Goal: Find specific page/section: Find specific page/section

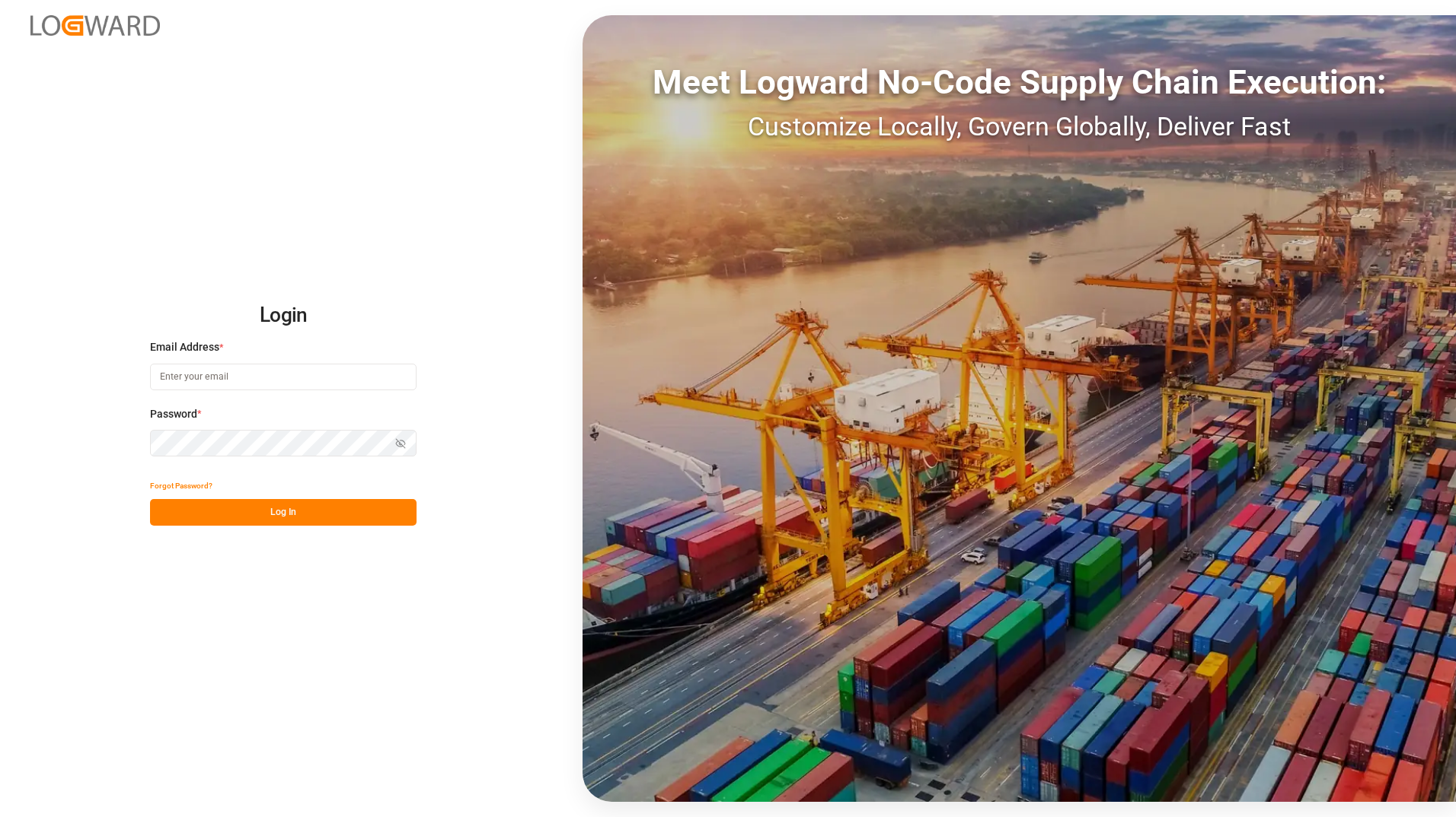
type input "[PERSON_NAME][EMAIL_ADDRESS][PERSON_NAME][PERSON_NAME][DOMAIN_NAME]"
click at [293, 515] on button "Log In" at bounding box center [283, 512] width 267 height 27
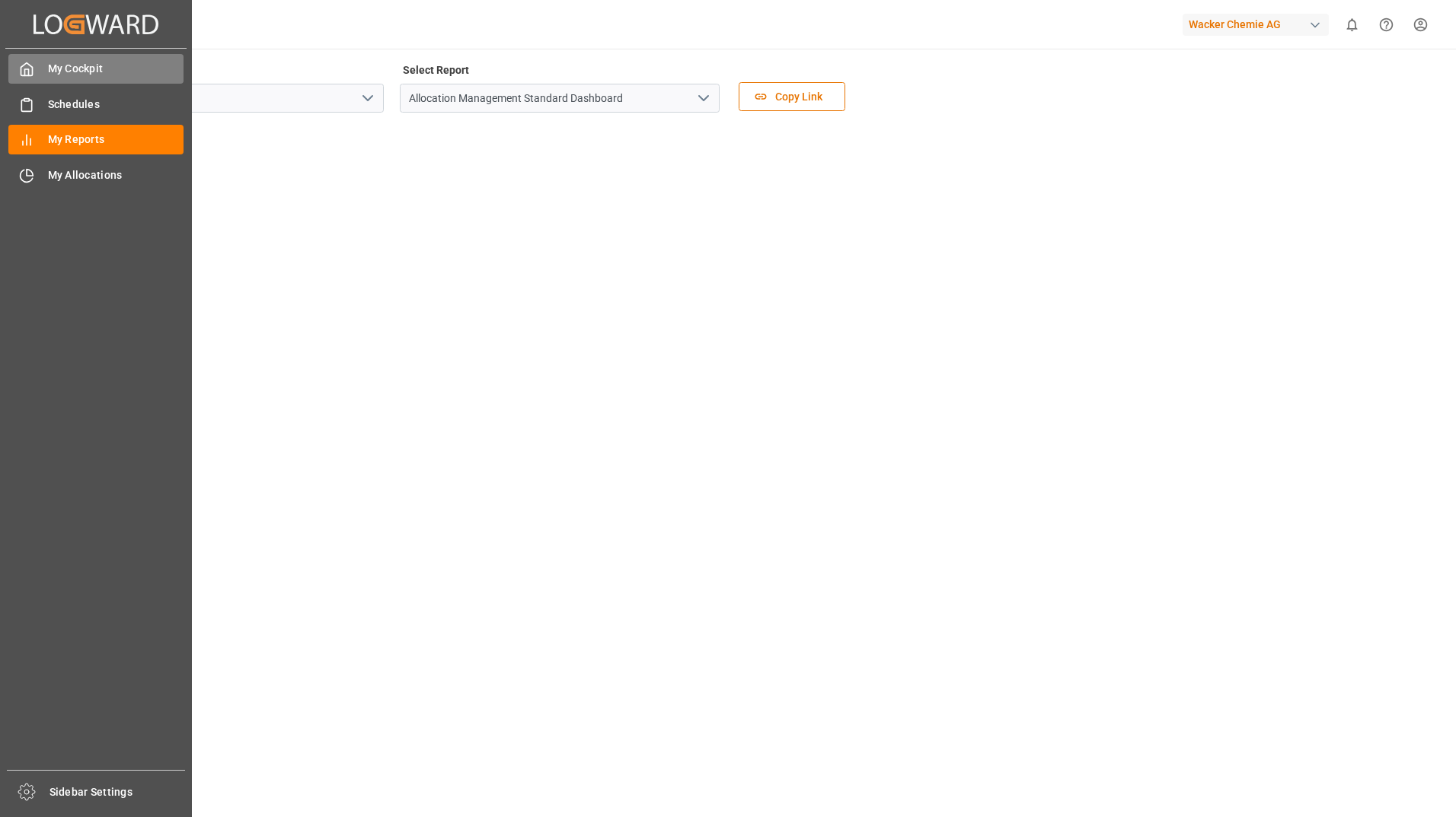
click at [72, 69] on span "My Cockpit" at bounding box center [116, 69] width 136 height 16
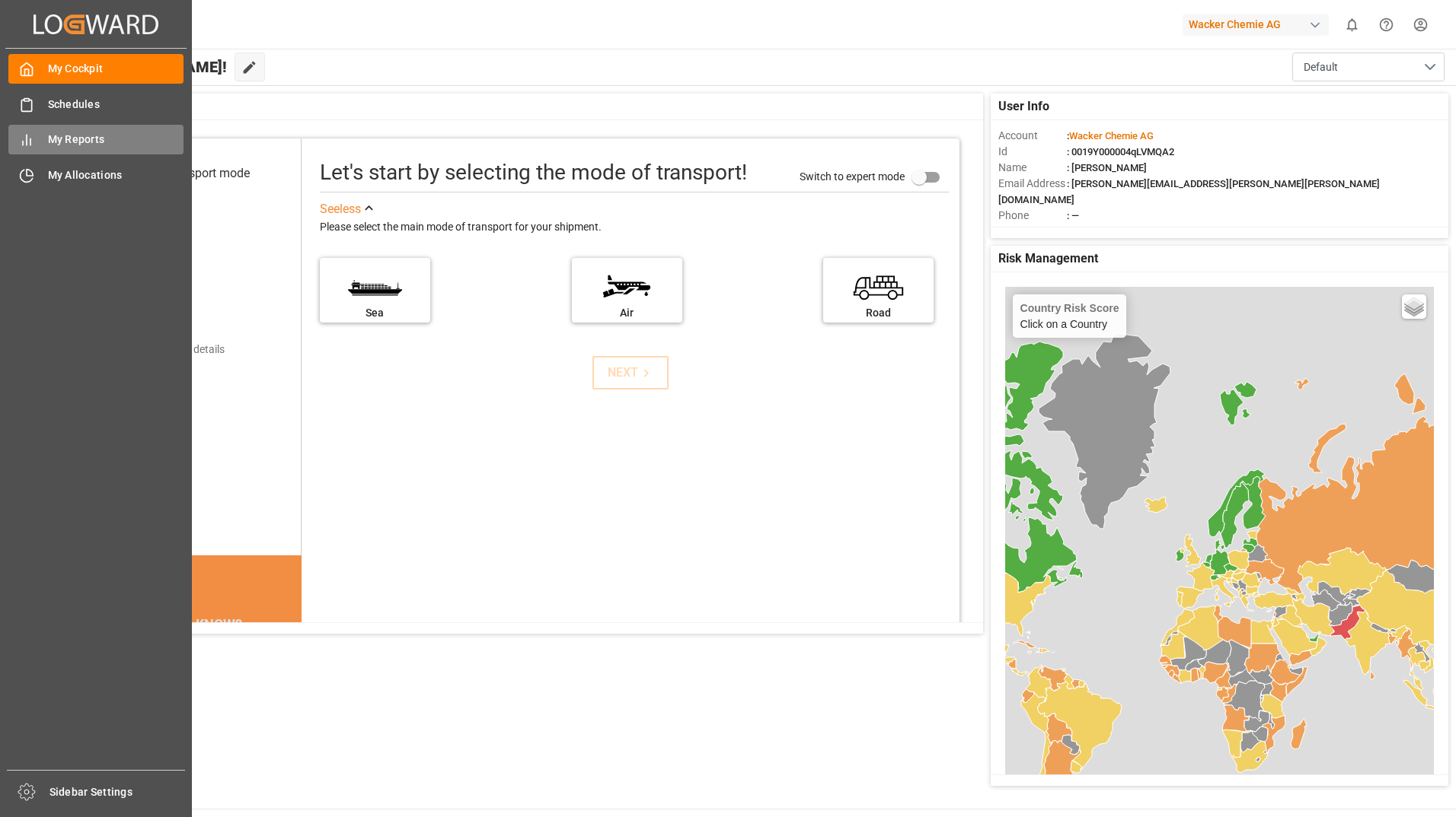
click at [38, 139] on div "My Reports My Reports" at bounding box center [96, 140] width 175 height 30
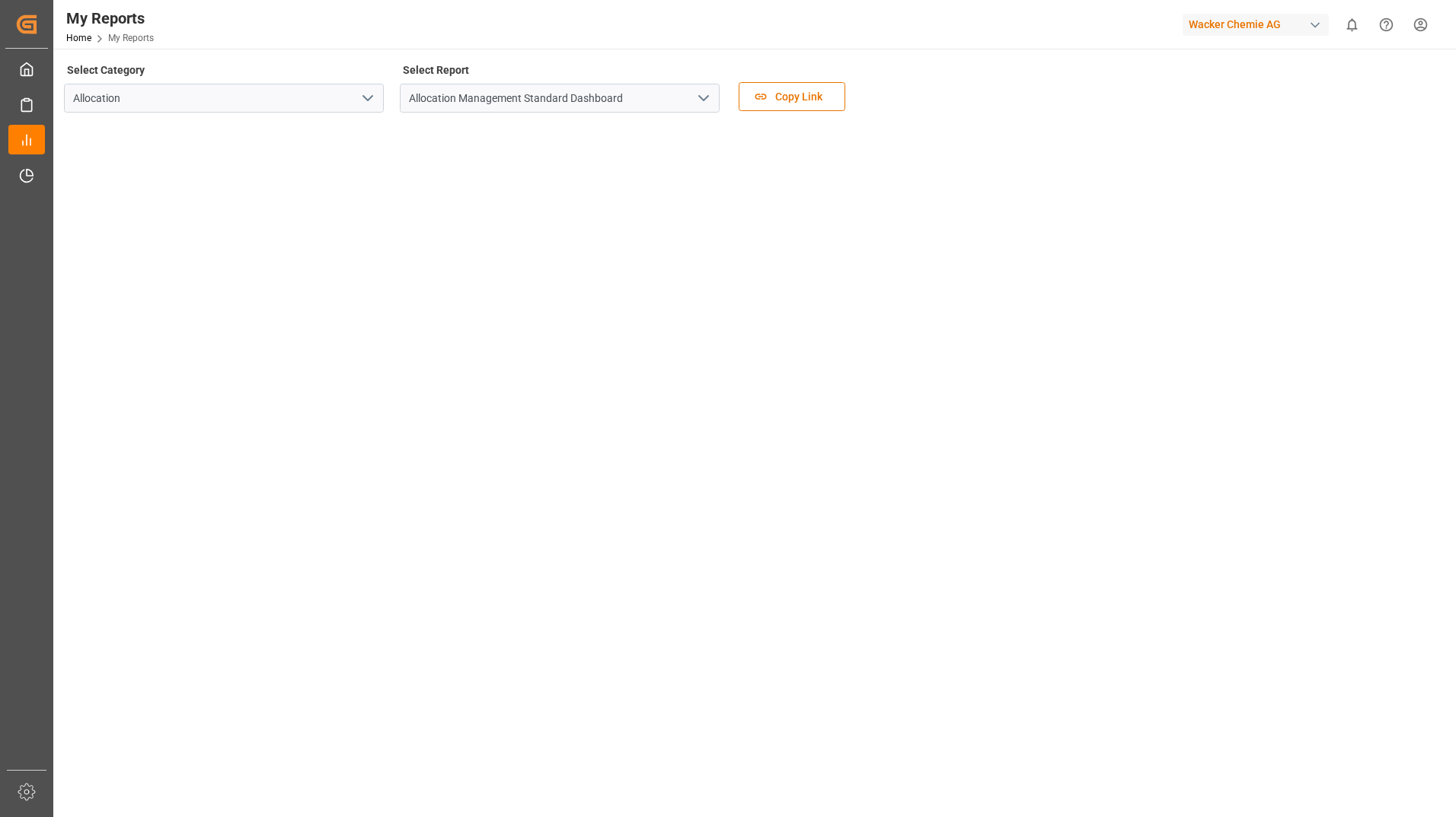
click at [1233, 29] on div "Wacker Chemie AG" at bounding box center [1255, 24] width 146 height 22
click at [1202, 109] on span "WackerChem-A8L1" at bounding box center [1221, 111] width 92 height 14
click at [365, 104] on icon "open menu" at bounding box center [367, 98] width 18 height 18
click at [122, 130] on div "Allocation" at bounding box center [223, 131] width 318 height 34
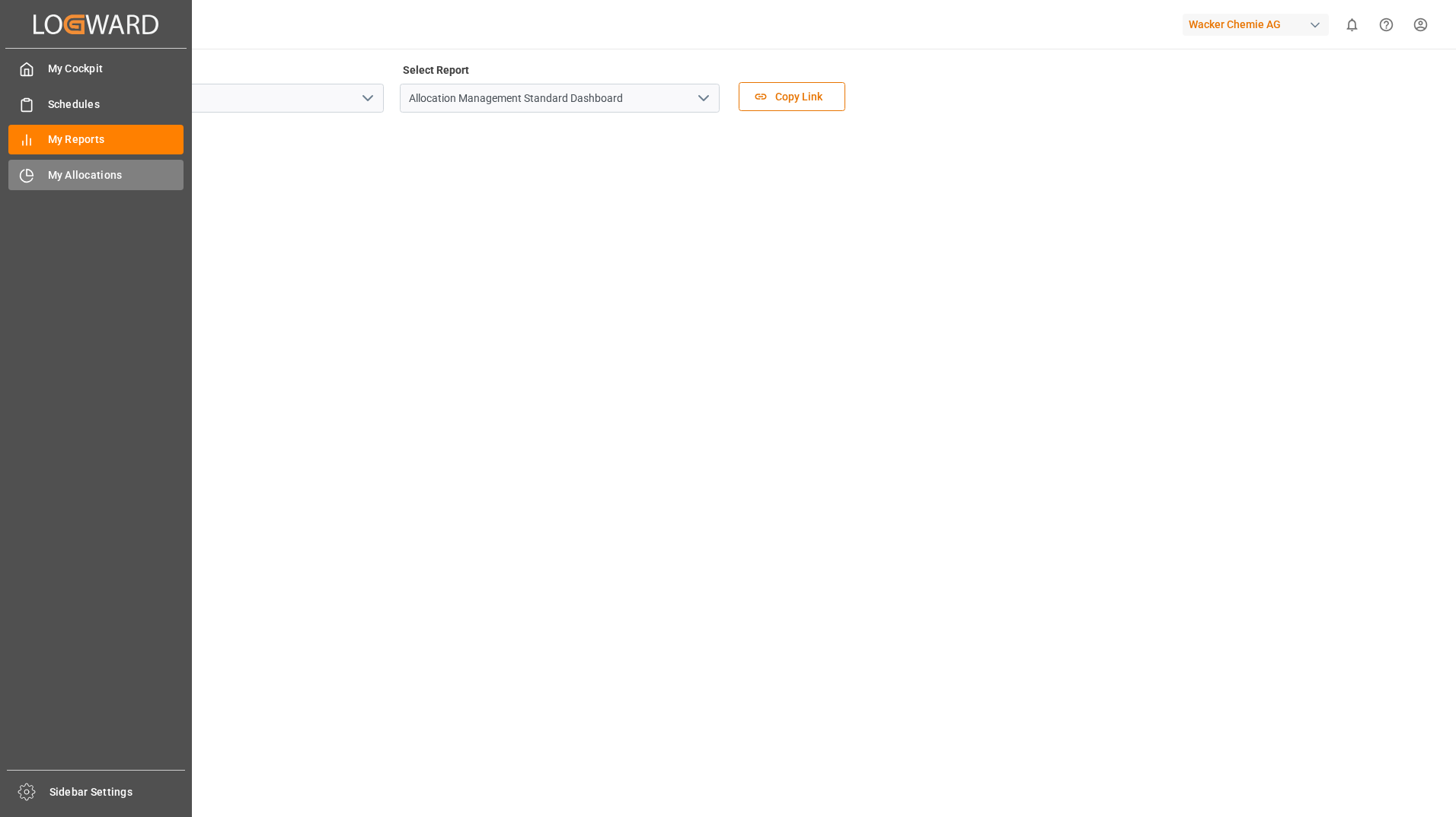
click at [72, 176] on span "My Allocations" at bounding box center [116, 175] width 136 height 16
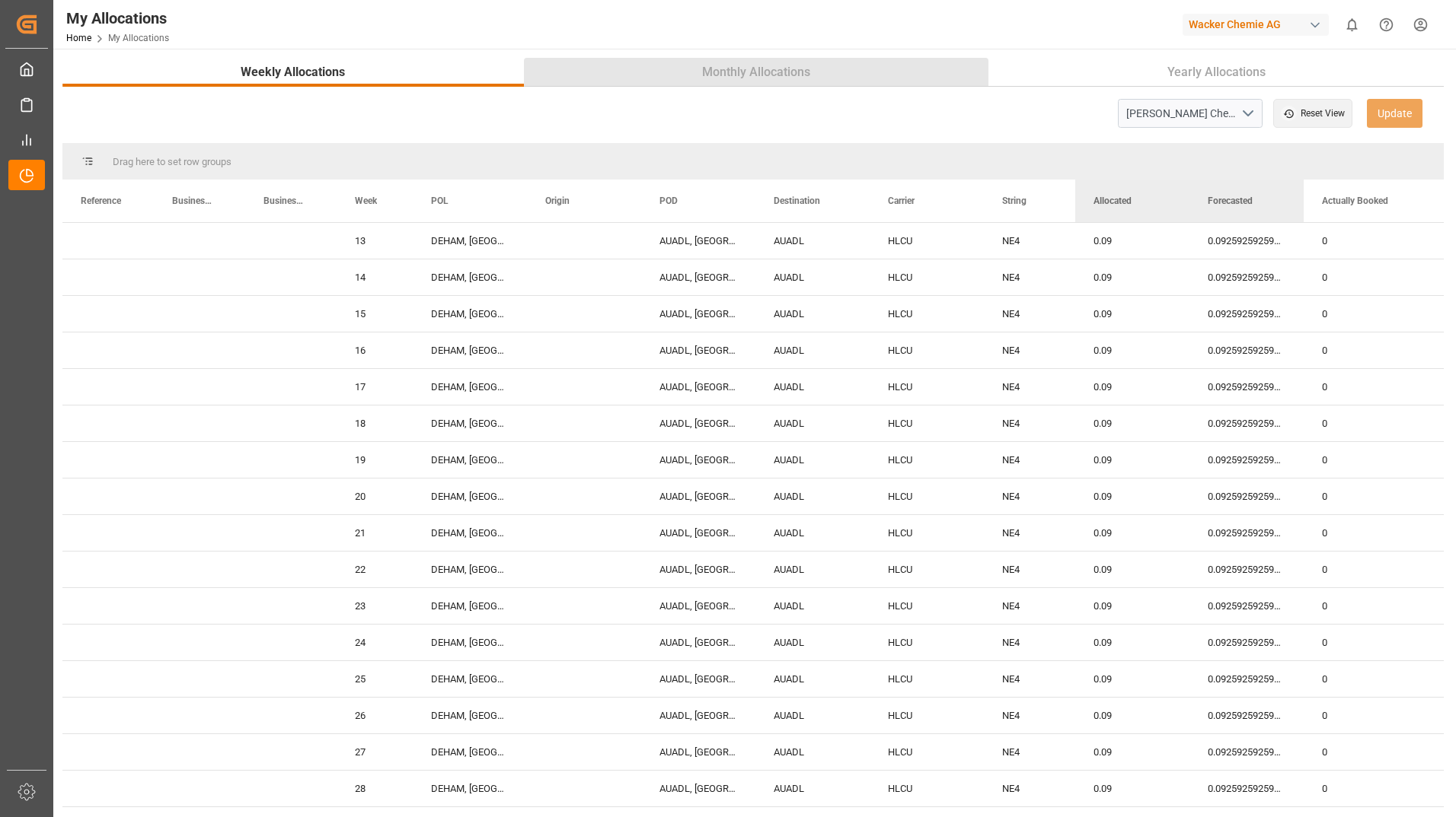
click at [747, 74] on span "Monthly Allocations" at bounding box center [756, 72] width 120 height 18
